Goal: Find specific page/section: Find specific page/section

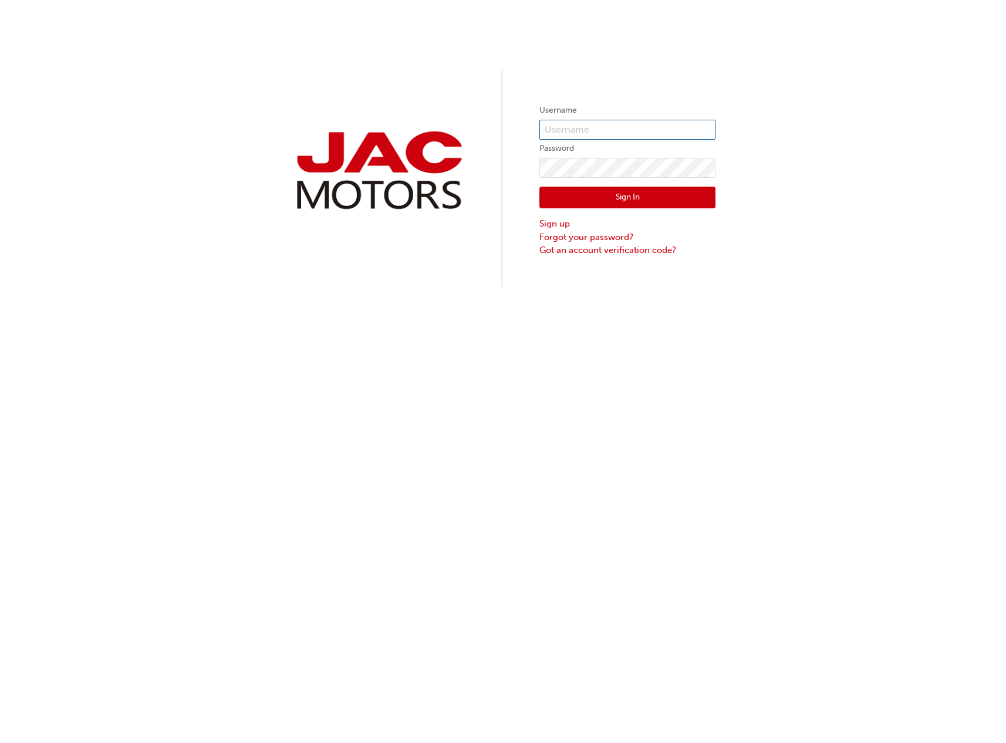
type input "NW903"
click at [612, 203] on button "Sign In" at bounding box center [627, 198] width 176 height 22
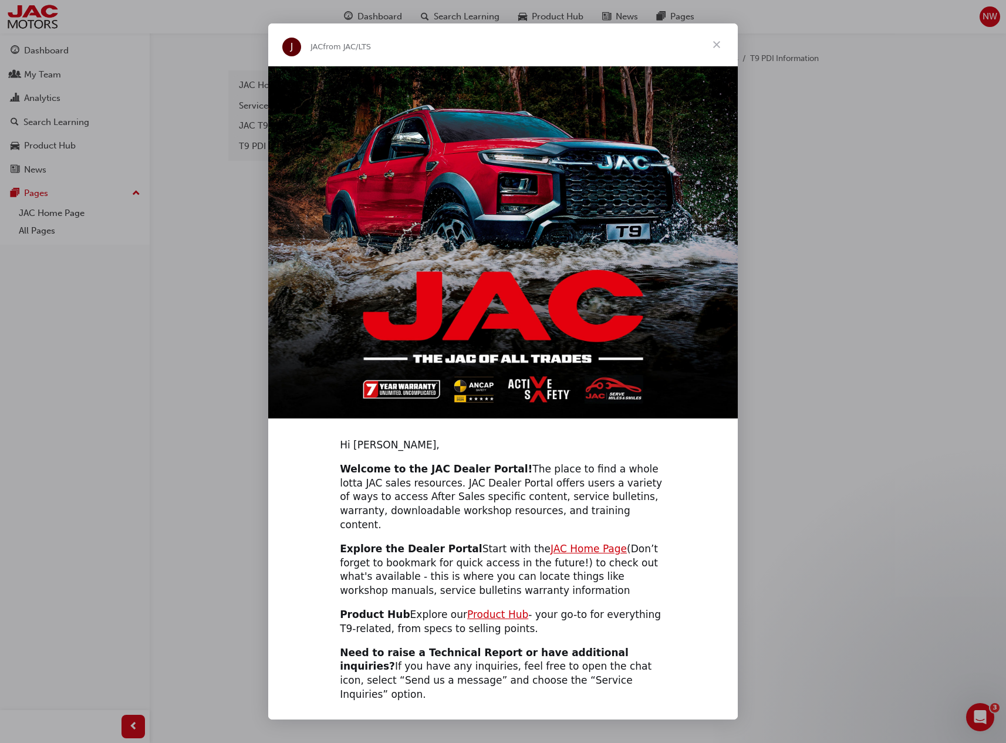
click at [717, 42] on span "Close" at bounding box center [716, 44] width 42 height 42
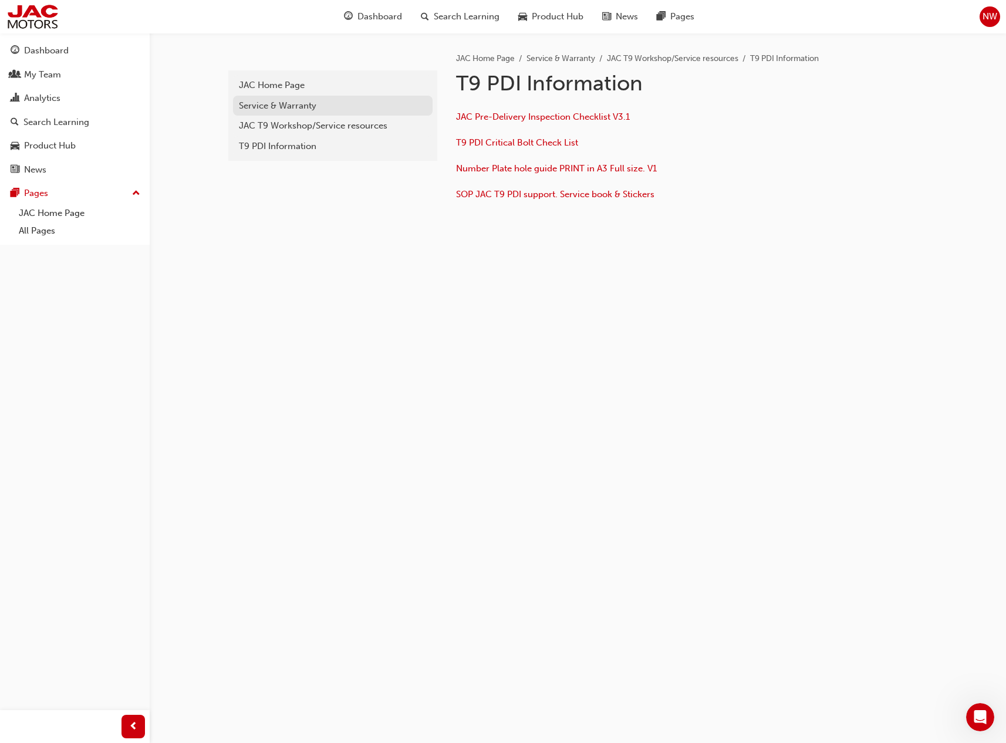
click at [270, 102] on div "Service & Warranty" at bounding box center [333, 105] width 188 height 13
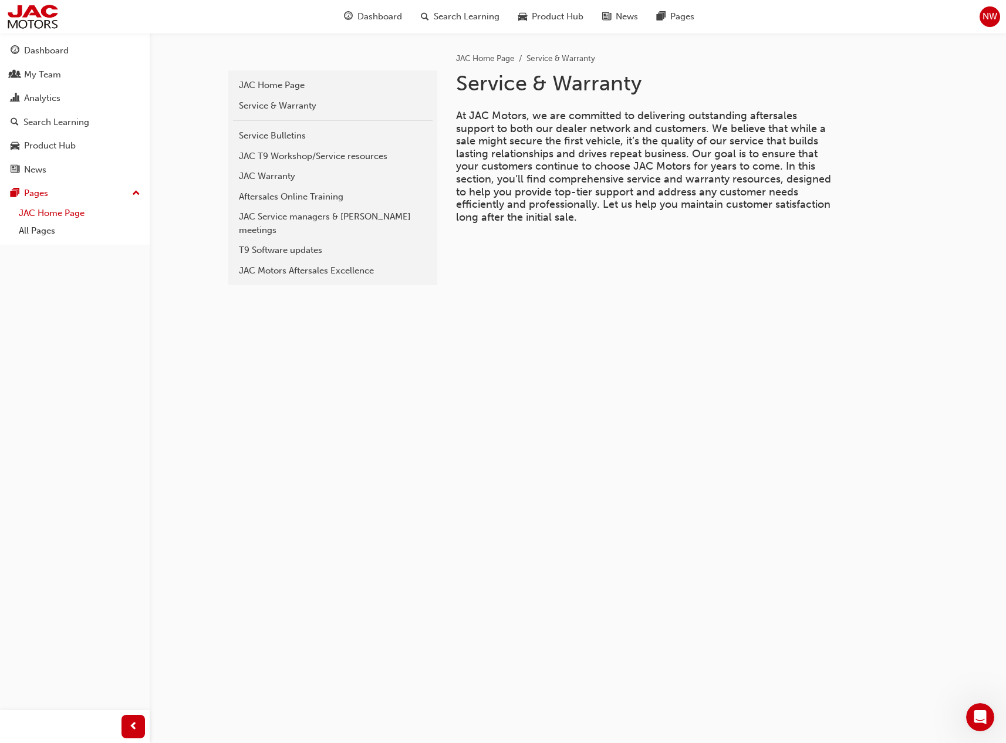
click at [78, 210] on link "JAC Home Page" at bounding box center [79, 213] width 131 height 18
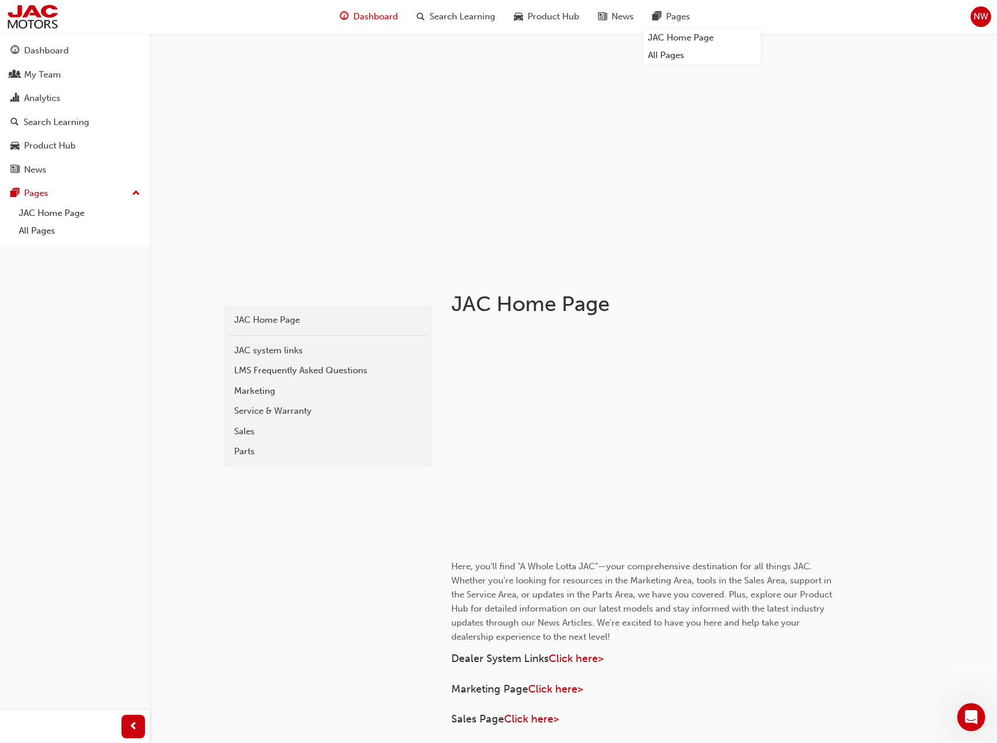
click at [374, 18] on span "Dashboard" at bounding box center [375, 16] width 45 height 13
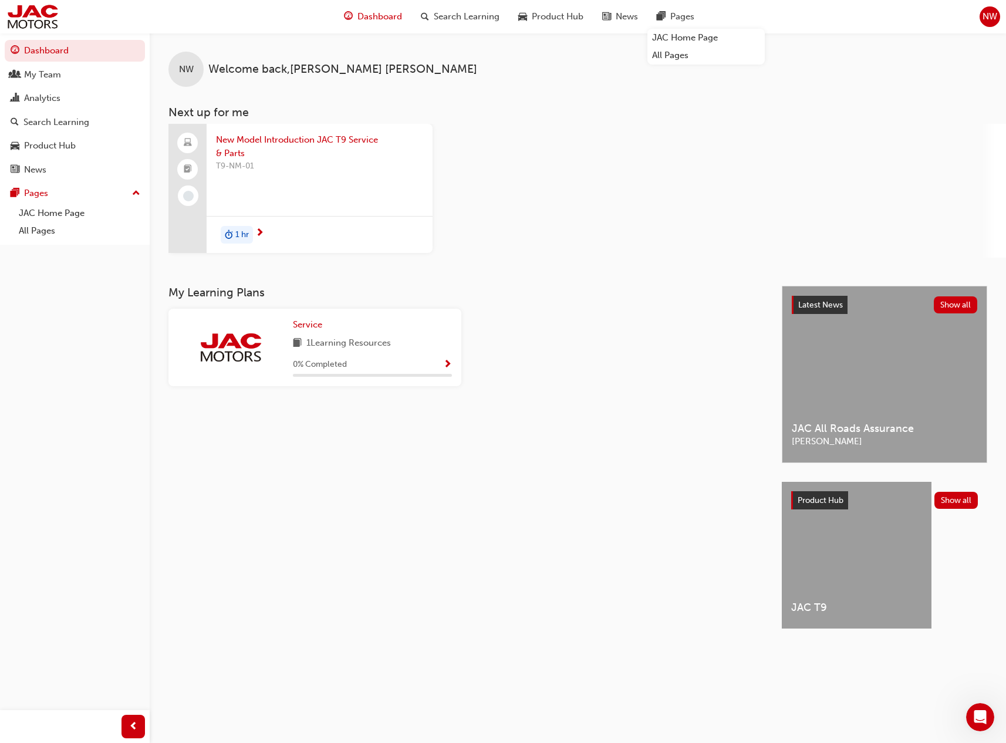
click at [622, 138] on div "New Model Introduction JAC T9 Service & Parts T9-NM-01 1 hr" at bounding box center [587, 191] width 838 height 134
